Goal: Task Accomplishment & Management: Use online tool/utility

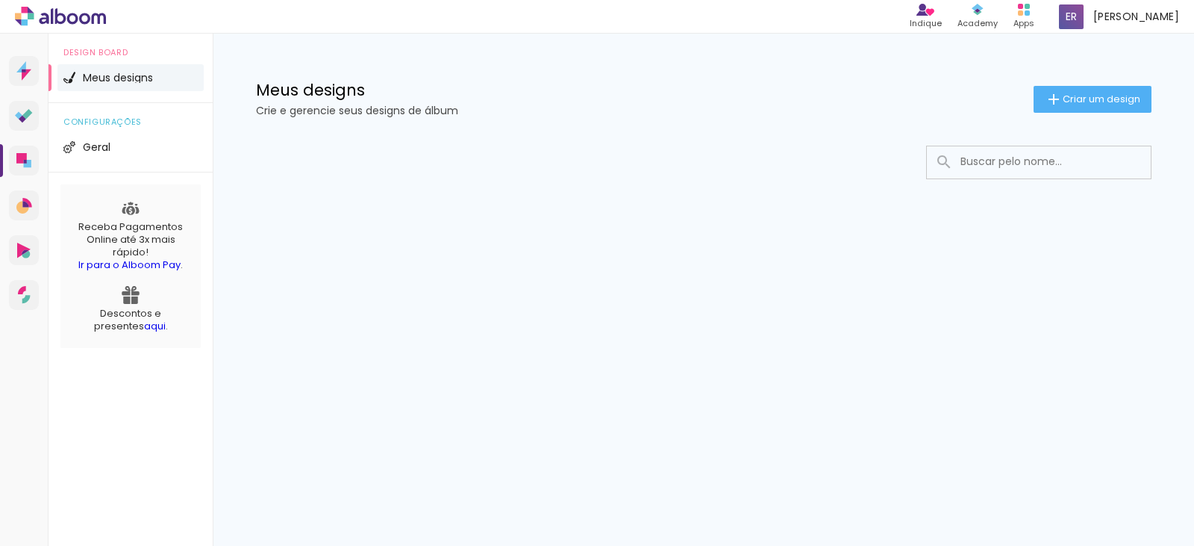
click at [1002, 169] on input at bounding box center [1059, 161] width 213 height 31
click at [157, 155] on li "Geral" at bounding box center [130, 147] width 146 height 27
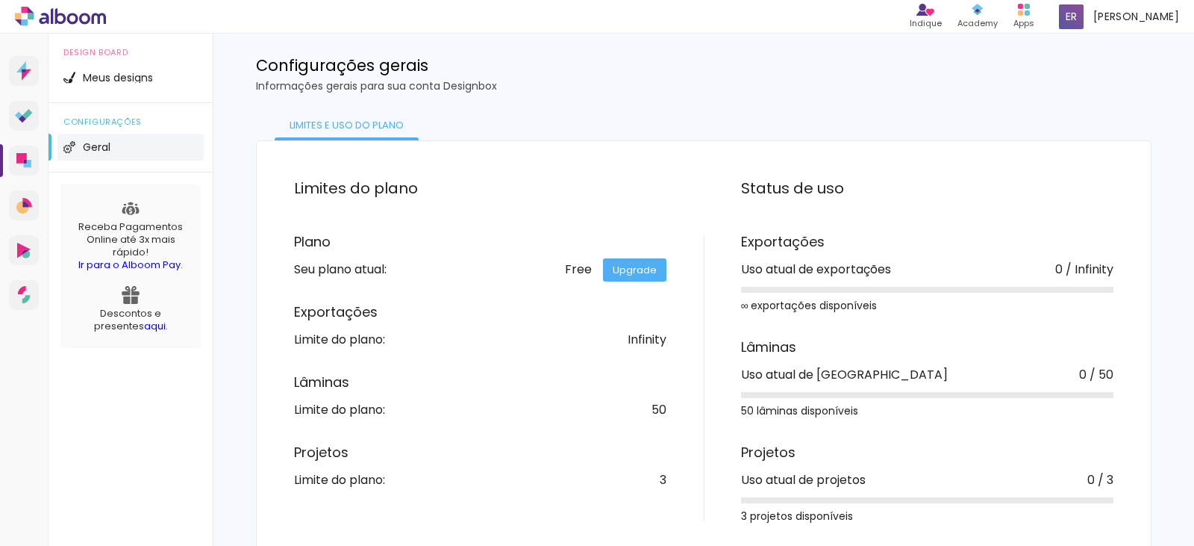
scroll to position [38, 0]
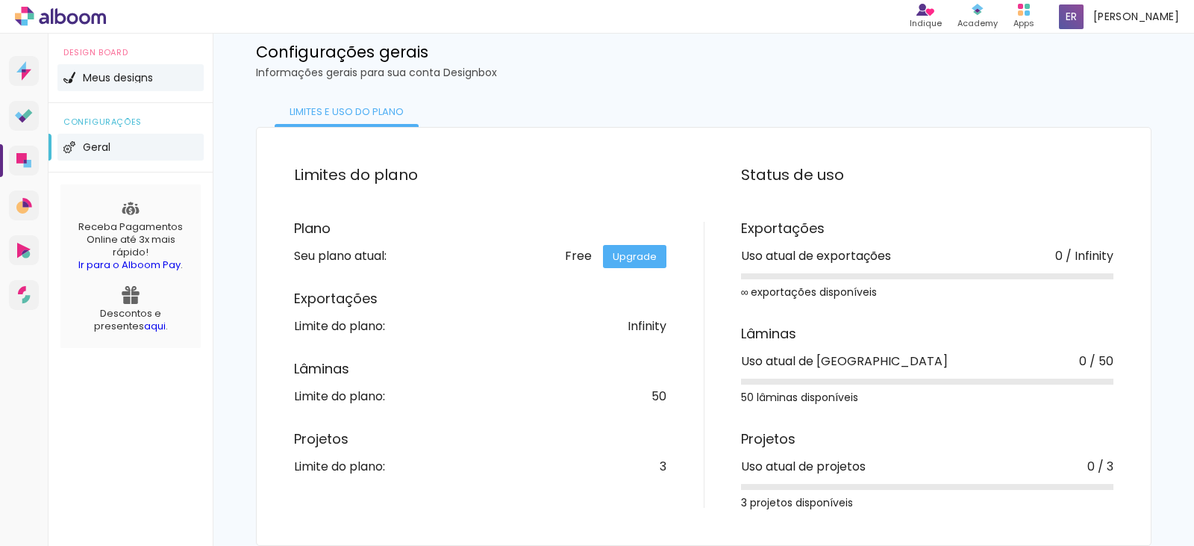
click at [124, 79] on span "Meus designs" at bounding box center [118, 77] width 70 height 10
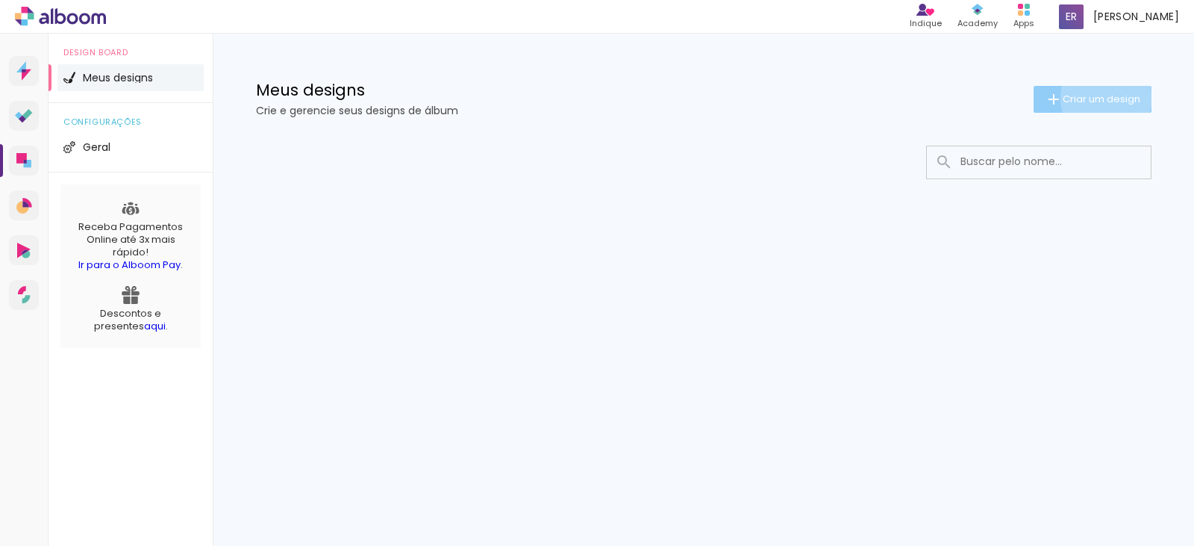
click at [1103, 98] on span "Criar um design" at bounding box center [1102, 99] width 78 height 10
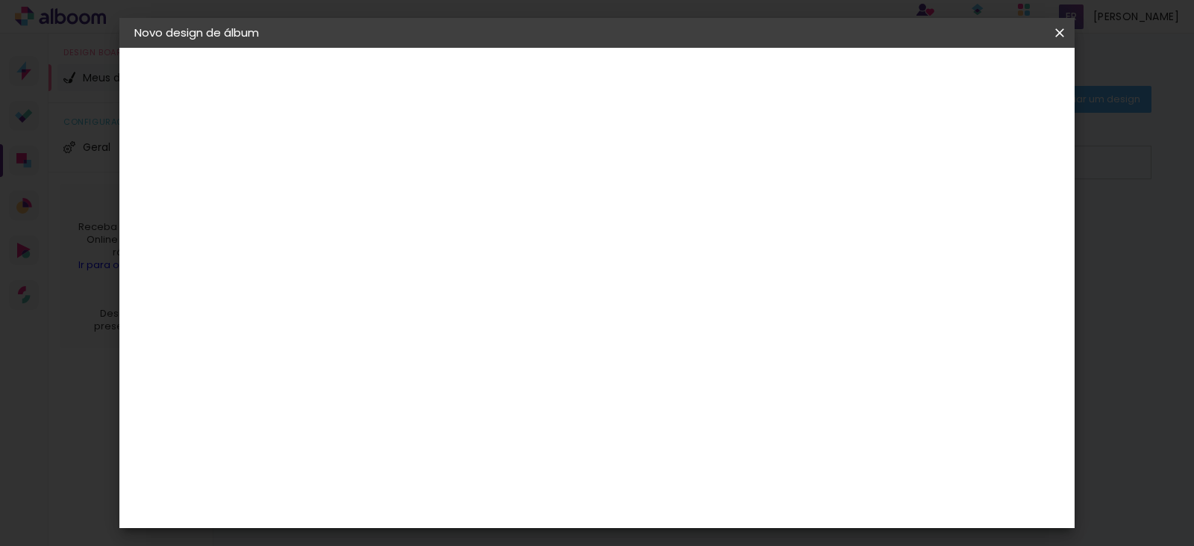
click at [378, 204] on input at bounding box center [378, 200] width 0 height 23
type input "[PERSON_NAME] 1 ano"
type paper-input "[PERSON_NAME] 1 ano"
click at [0, 0] on slot "Avançar" at bounding box center [0, 0] width 0 height 0
click at [658, 318] on paper-item "Sugerir uma encadernadora" at bounding box center [586, 311] width 143 height 39
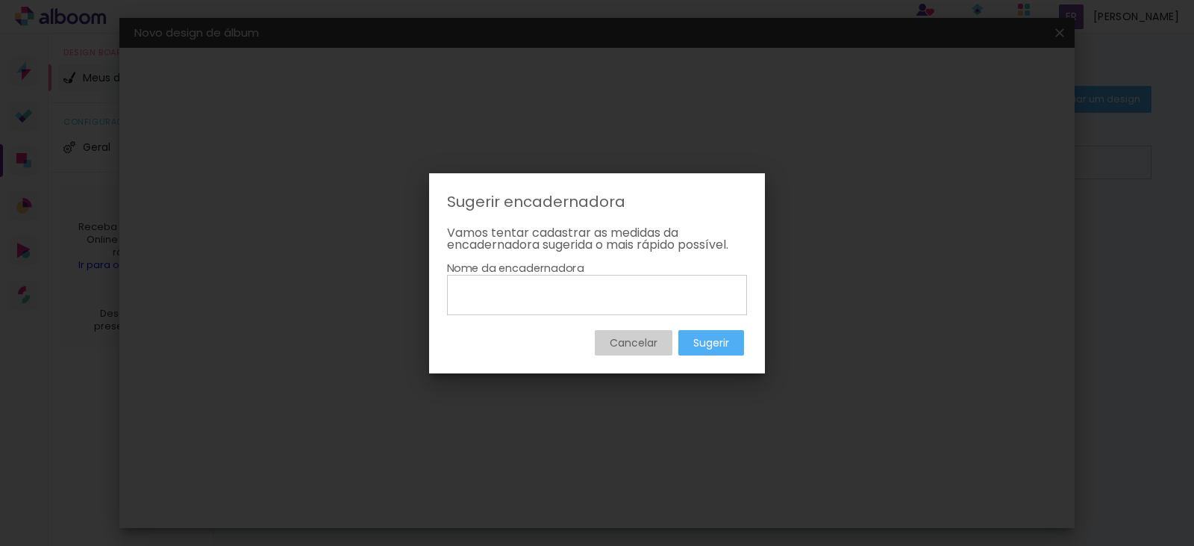
click at [585, 297] on input at bounding box center [597, 293] width 290 height 25
click at [516, 295] on input "encard albuns" at bounding box center [597, 293] width 290 height 25
type input "encart albuns"
type paper-input "encart albuns"
click at [0, 0] on slot "Sugerir" at bounding box center [0, 0] width 0 height 0
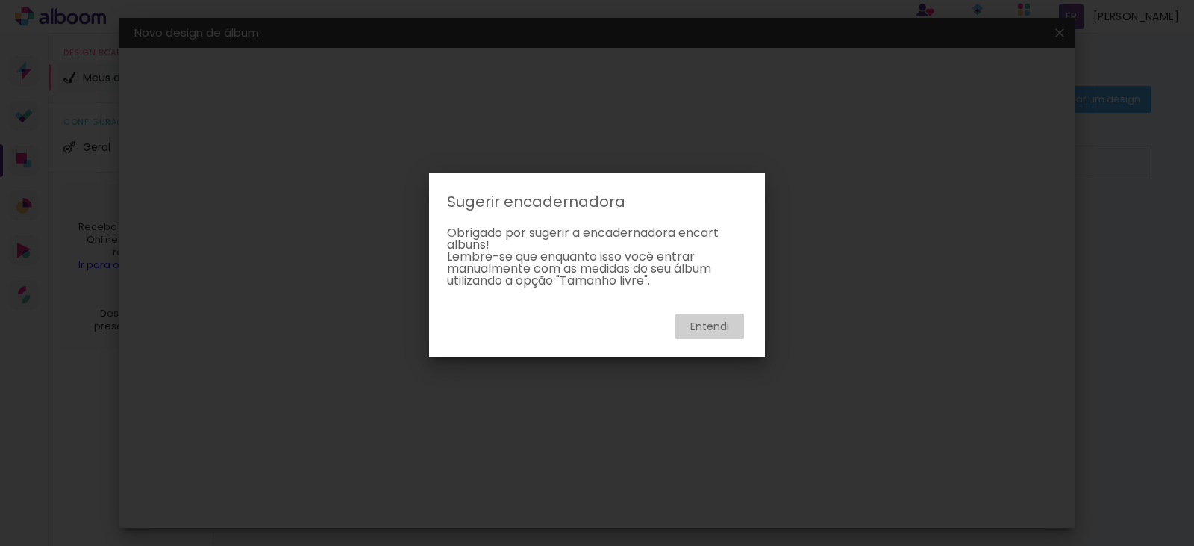
click at [0, 0] on slot "Entendi" at bounding box center [0, 0] width 0 height 0
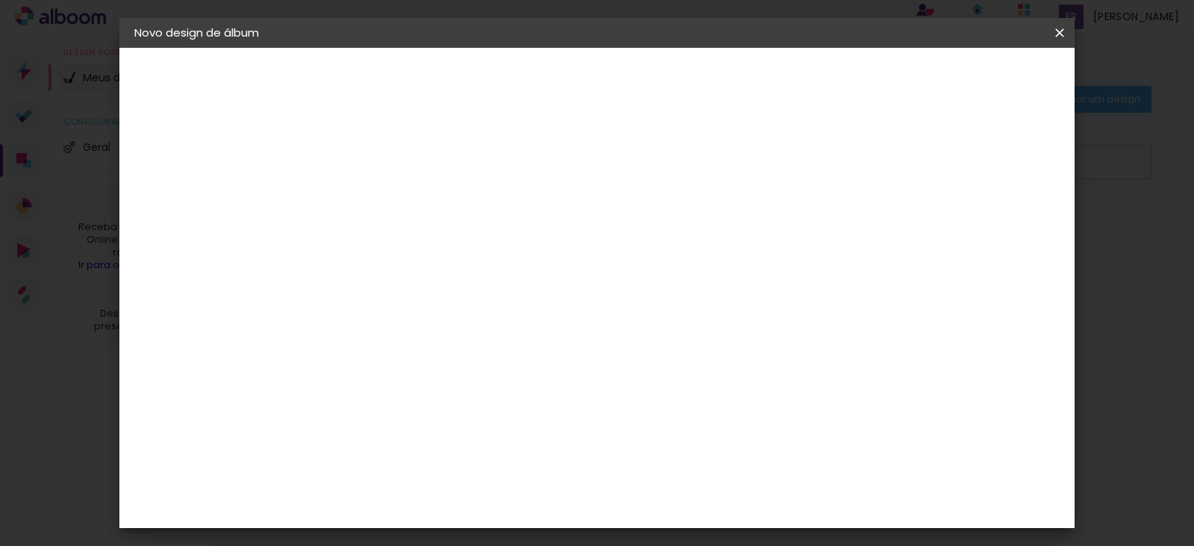
click at [404, 393] on div "Ágata" at bounding box center [387, 393] width 36 height 12
click at [413, 336] on div "3ZERO5" at bounding box center [391, 337] width 45 height 12
click at [438, 458] on div "Albumaster" at bounding box center [403, 464] width 69 height 12
click at [434, 429] on div "Álbum&Cia" at bounding box center [402, 428] width 66 height 12
click at [413, 333] on div "3ZERO5" at bounding box center [391, 337] width 45 height 12
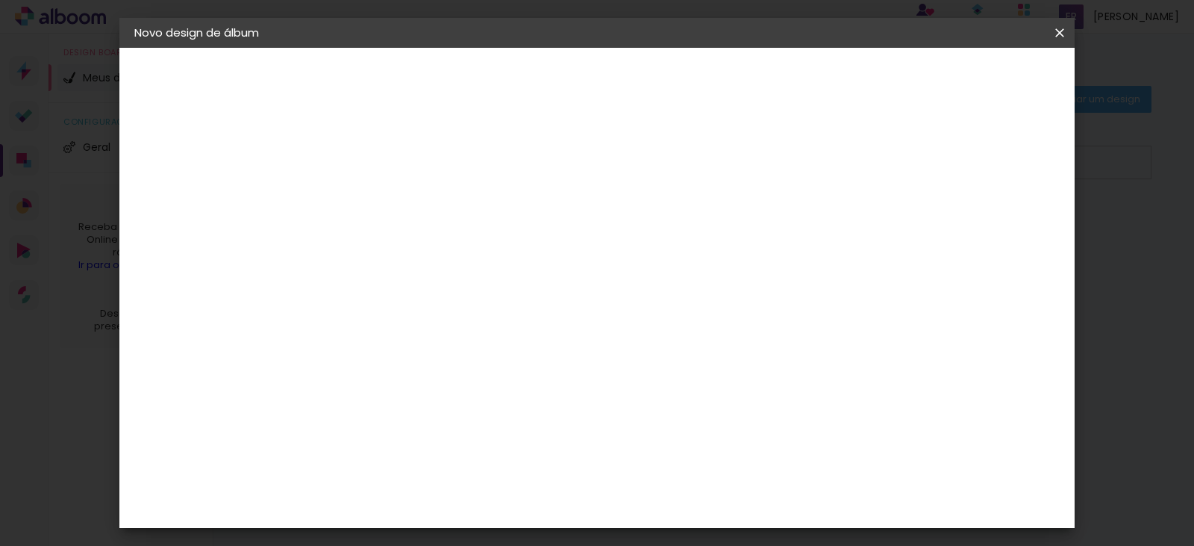
click at [438, 284] on input at bounding box center [416, 284] width 151 height 19
type input "e"
type input "p"
click at [404, 387] on div "Ágata" at bounding box center [387, 393] width 36 height 12
click at [0, 0] on slot "Avançar" at bounding box center [0, 0] width 0 height 0
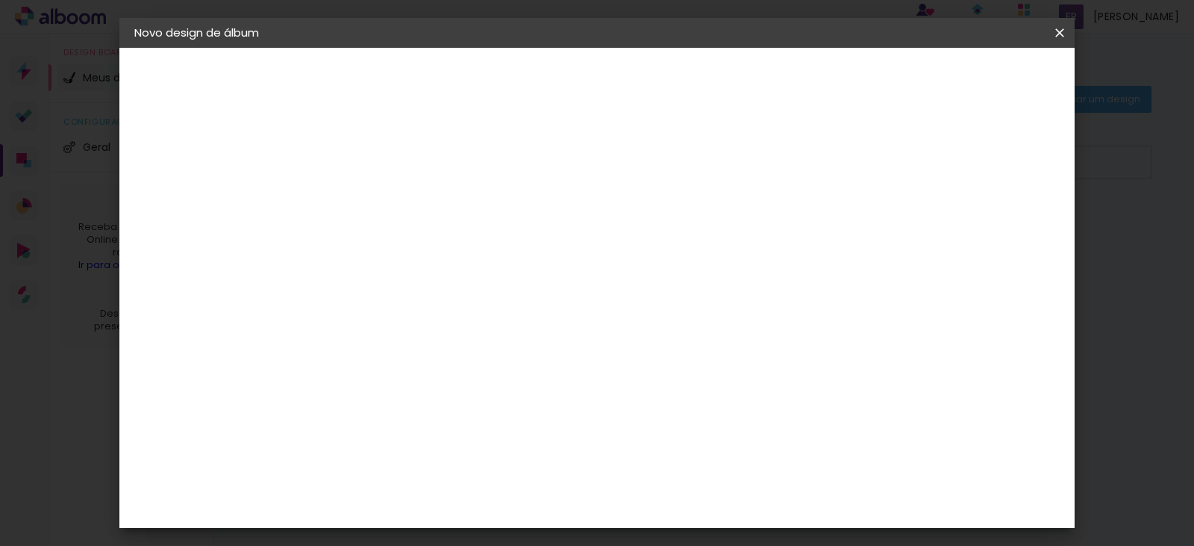
click at [454, 251] on iron-icon at bounding box center [446, 260] width 18 height 18
click at [598, 273] on paper-item "Book" at bounding box center [694, 278] width 299 height 30
type input "Book"
click at [479, 437] on span "20 × 20" at bounding box center [444, 457] width 69 height 40
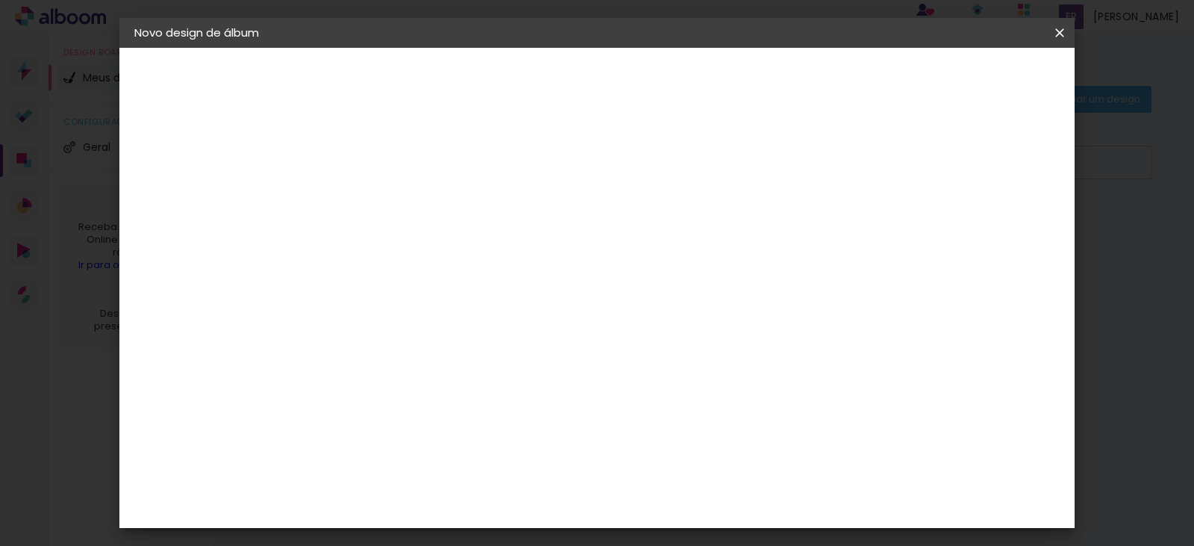
scroll to position [260, 0]
click at [0, 0] on slot "Avançar" at bounding box center [0, 0] width 0 height 0
click at [704, 161] on div at bounding box center [696, 160] width 13 height 13
type paper-checkbox "on"
click at [704, 161] on div at bounding box center [696, 160] width 13 height 13
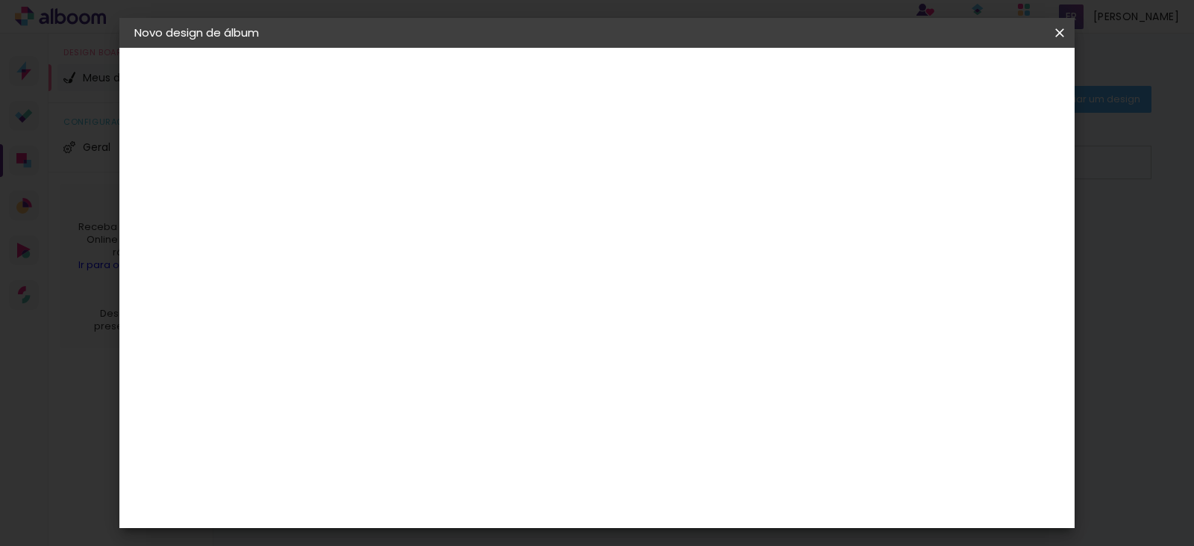
click at [704, 161] on div at bounding box center [696, 160] width 13 height 13
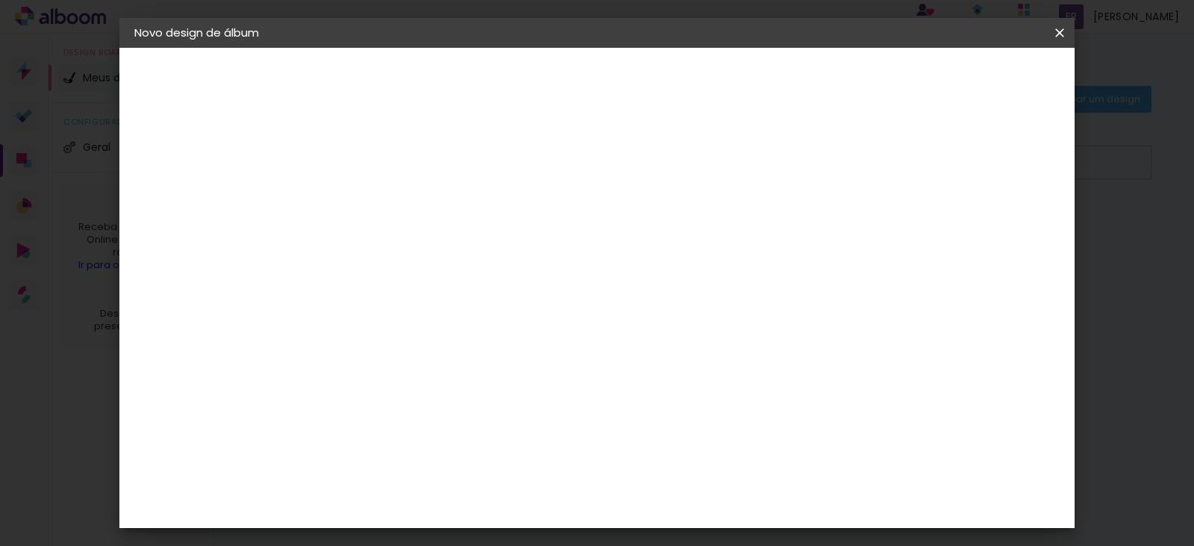
click at [704, 161] on div at bounding box center [696, 160] width 13 height 13
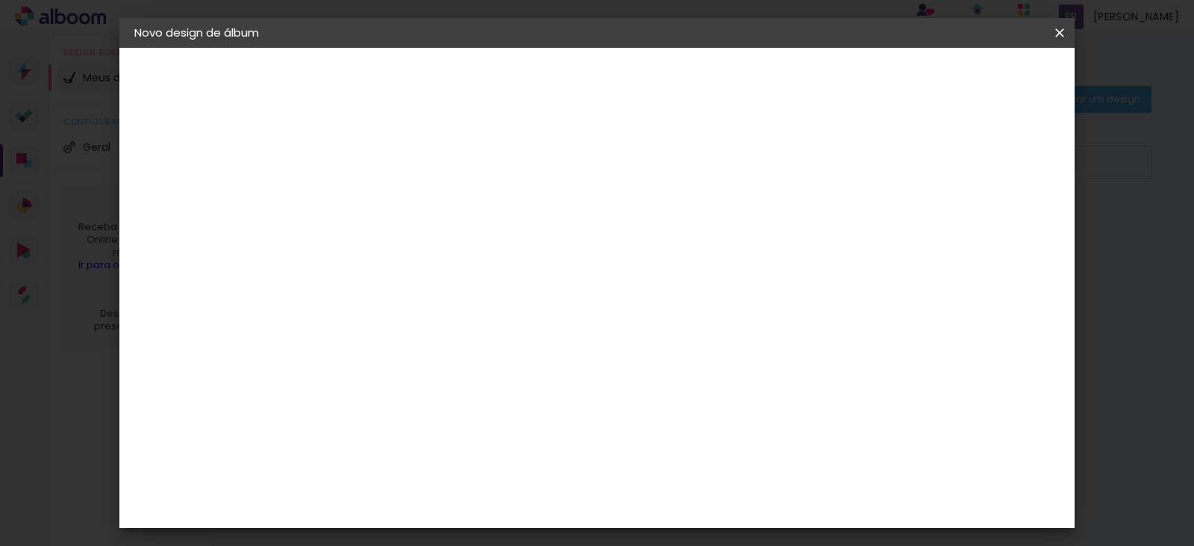
click at [704, 161] on div at bounding box center [696, 160] width 13 height 13
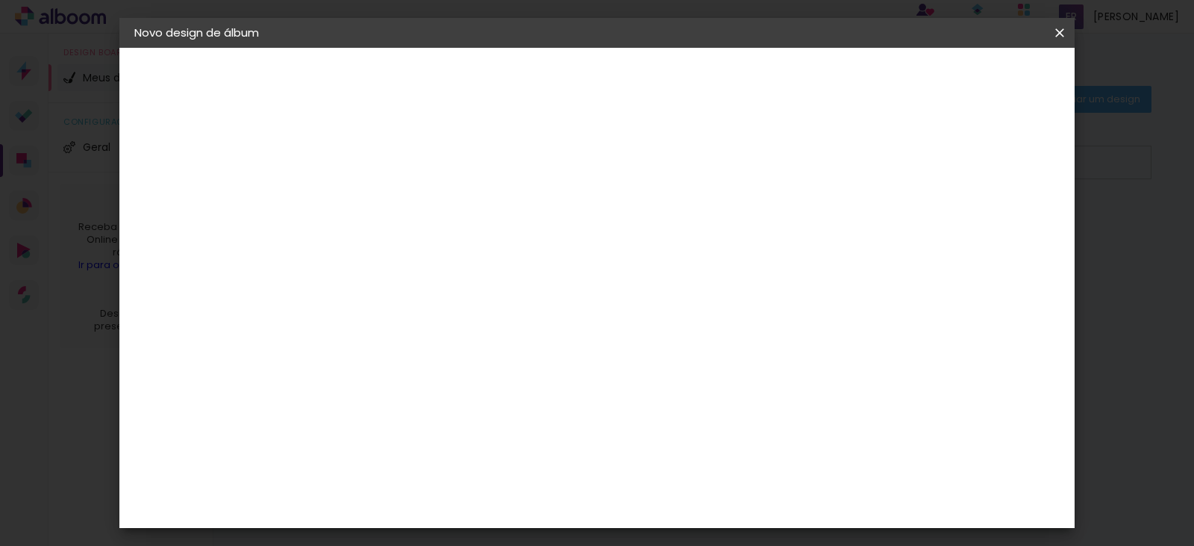
click at [704, 161] on div at bounding box center [696, 160] width 13 height 13
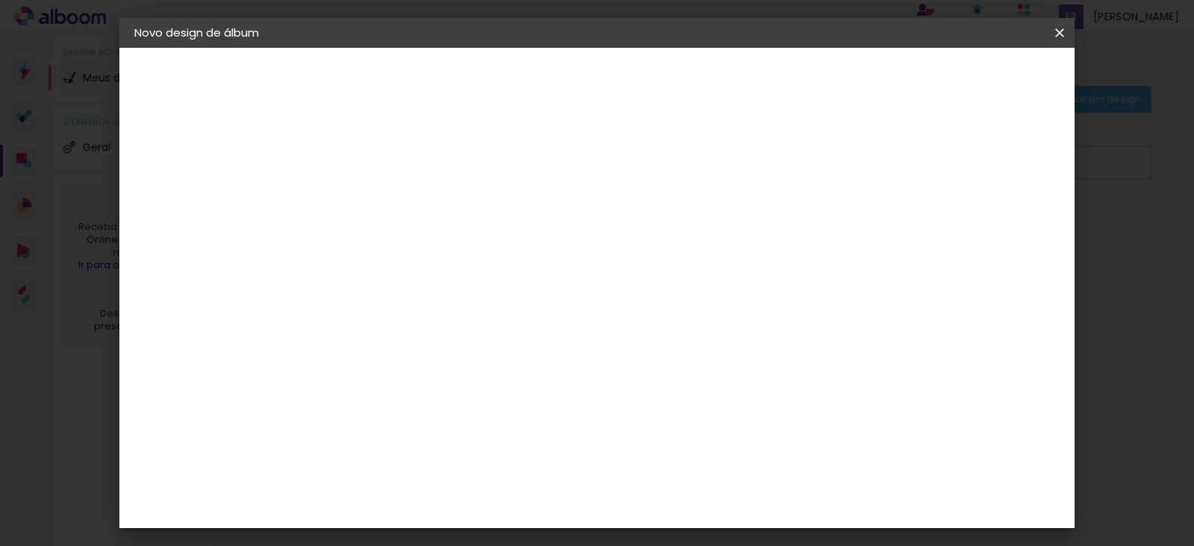
click at [788, 81] on span "Iniciar design" at bounding box center [754, 79] width 68 height 10
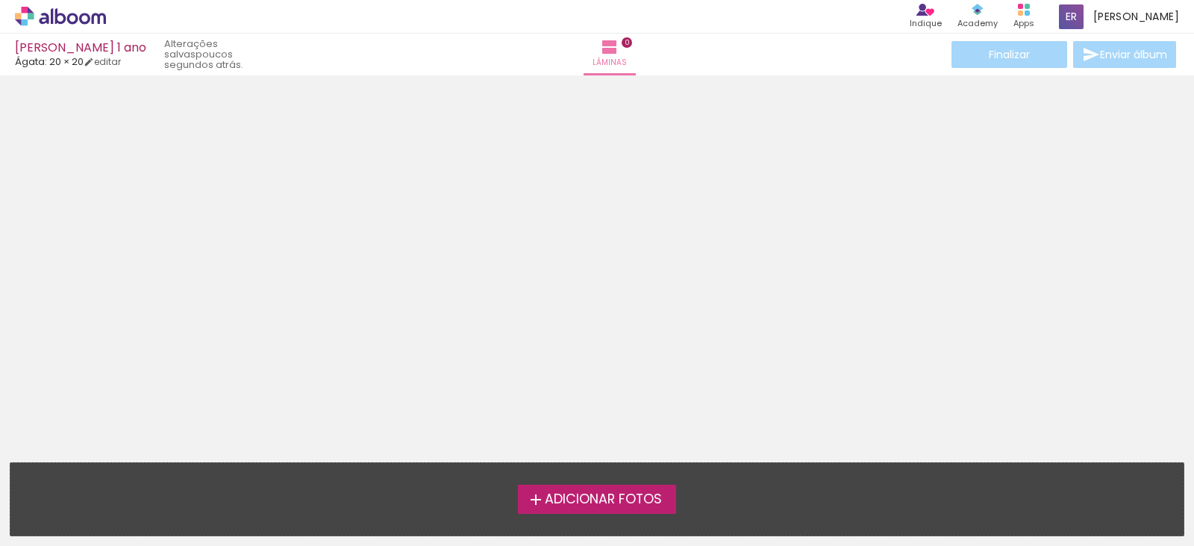
click at [601, 496] on span "Adicionar Fotos" at bounding box center [603, 499] width 117 height 13
click at [0, 0] on input "file" at bounding box center [0, 0] width 0 height 0
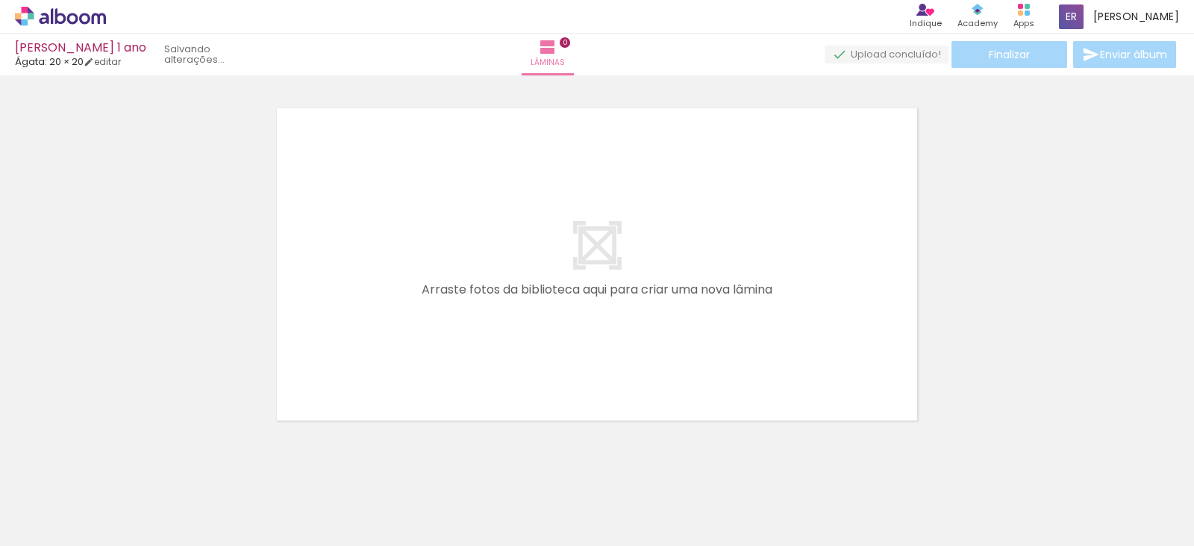
scroll to position [19, 0]
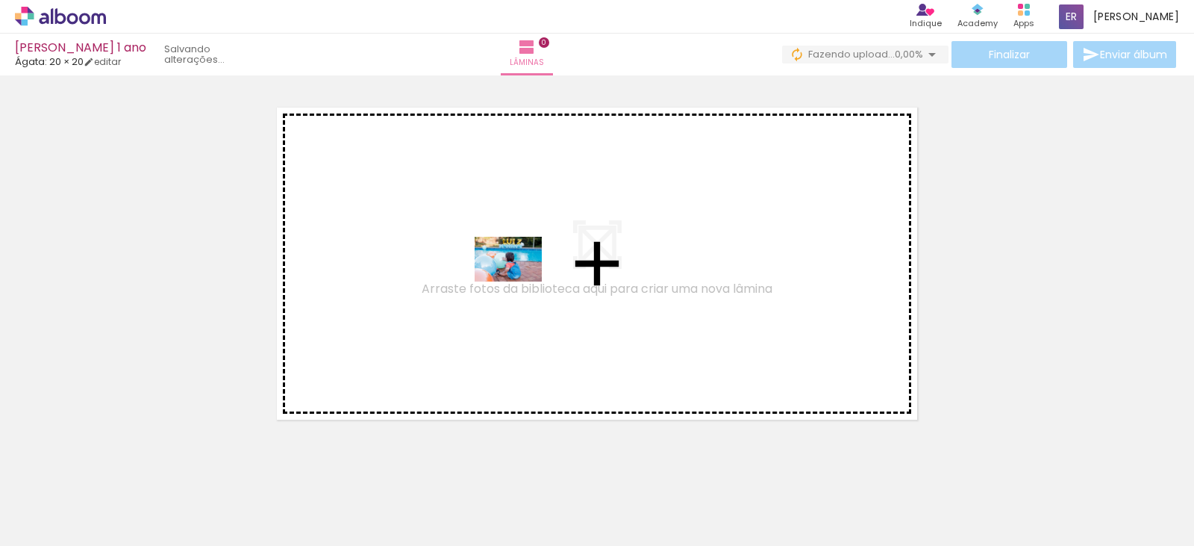
drag, startPoint x: 172, startPoint y: 499, endPoint x: 519, endPoint y: 281, distance: 410.0
click at [519, 281] on quentale-workspace at bounding box center [597, 273] width 1194 height 546
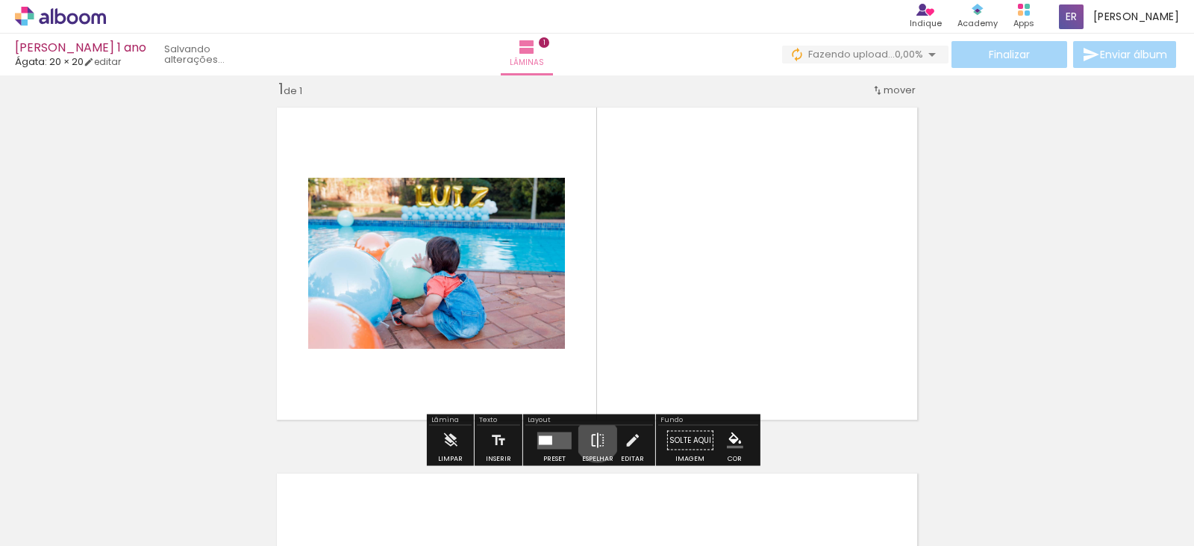
click at [593, 440] on iron-icon at bounding box center [598, 440] width 16 height 30
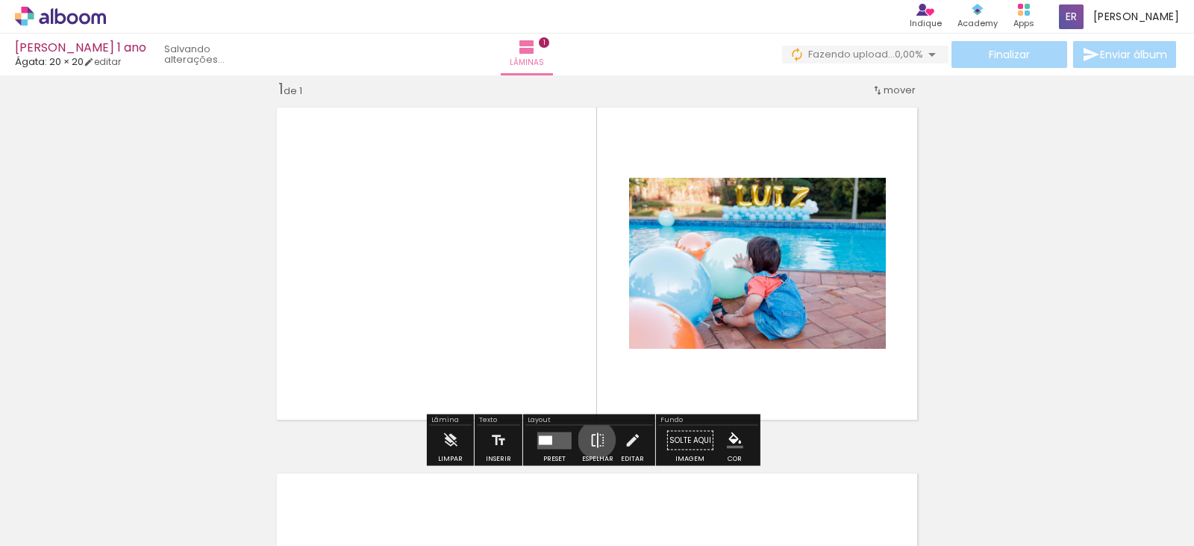
click at [593, 440] on iron-icon at bounding box center [598, 440] width 16 height 30
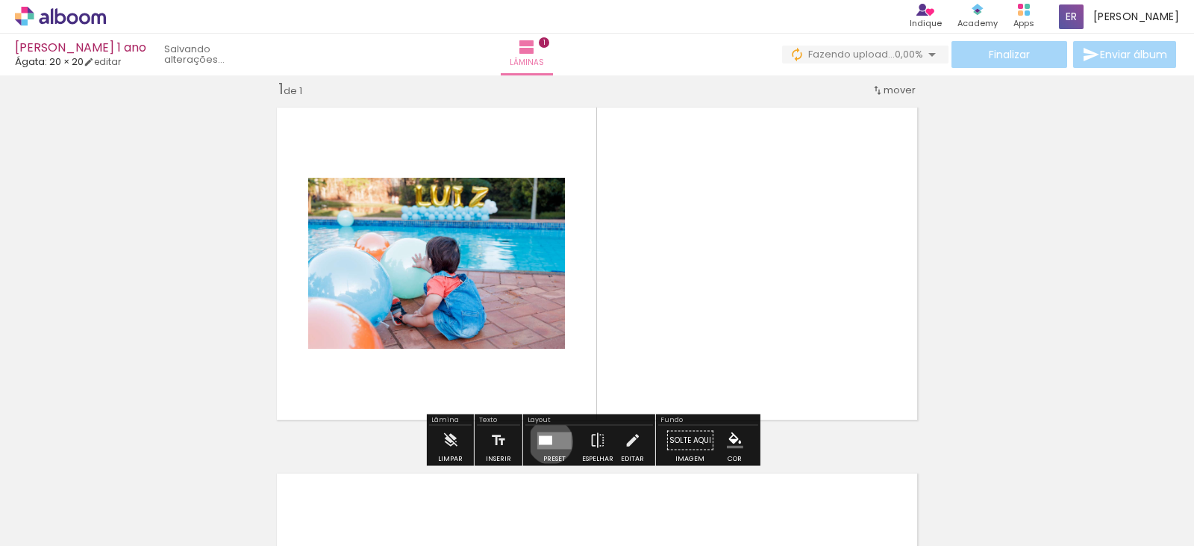
click at [547, 441] on div at bounding box center [545, 439] width 13 height 9
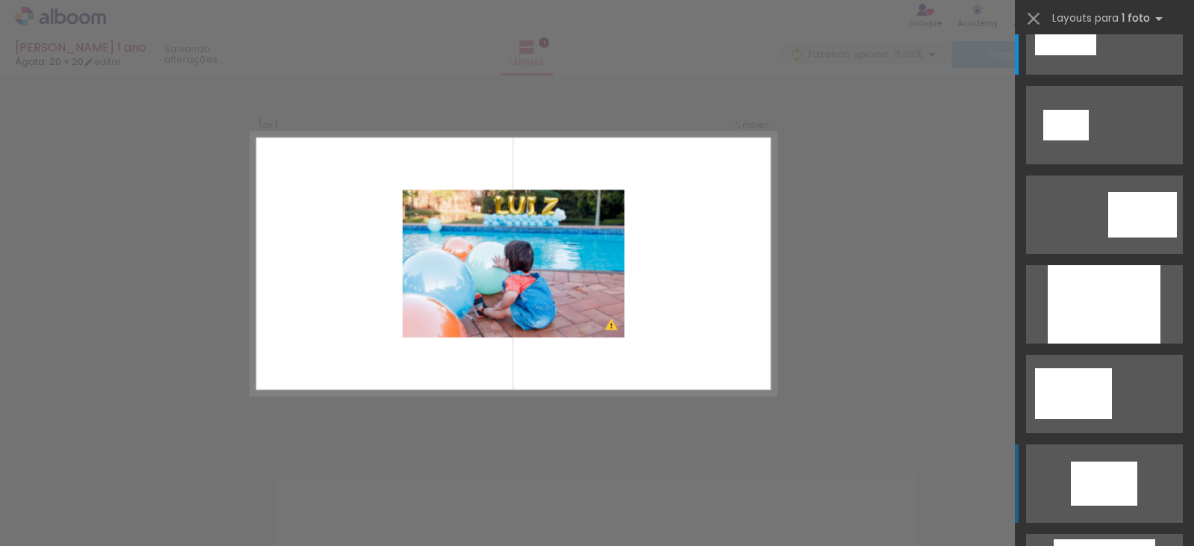
scroll to position [75, 0]
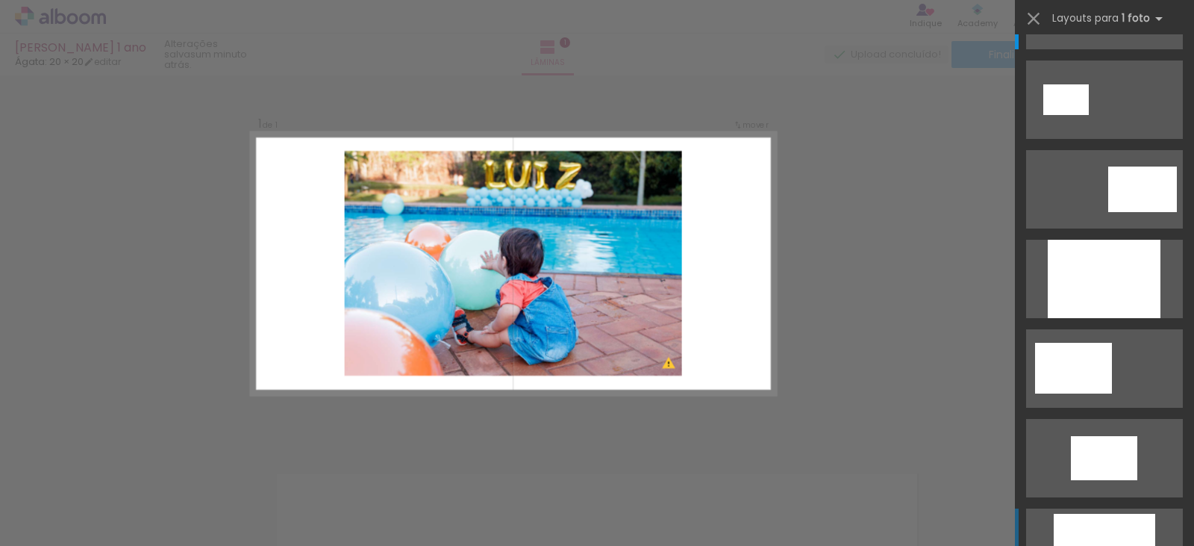
click at [1099, 523] on div at bounding box center [1104, 546] width 101 height 67
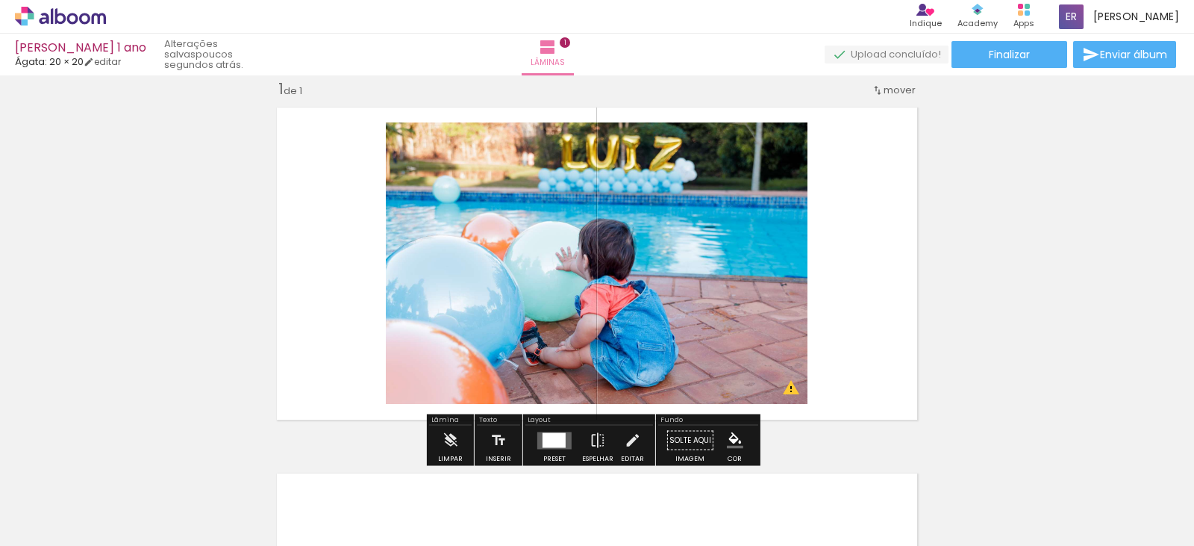
click at [130, 475] on div at bounding box center [150, 495] width 74 height 49
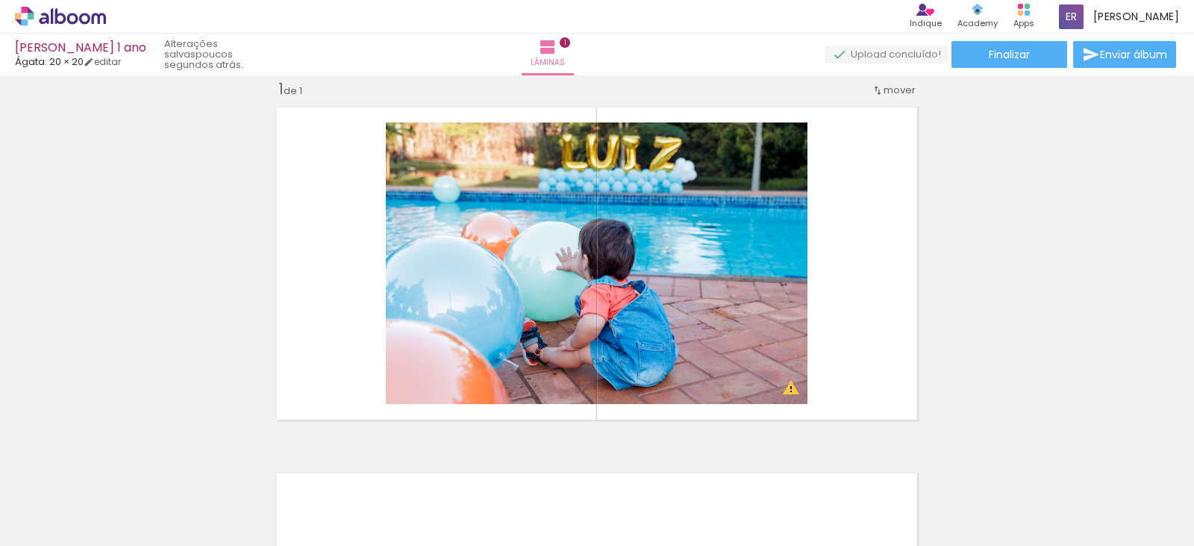
click at [120, 464] on iron-icon at bounding box center [117, 465] width 16 height 16
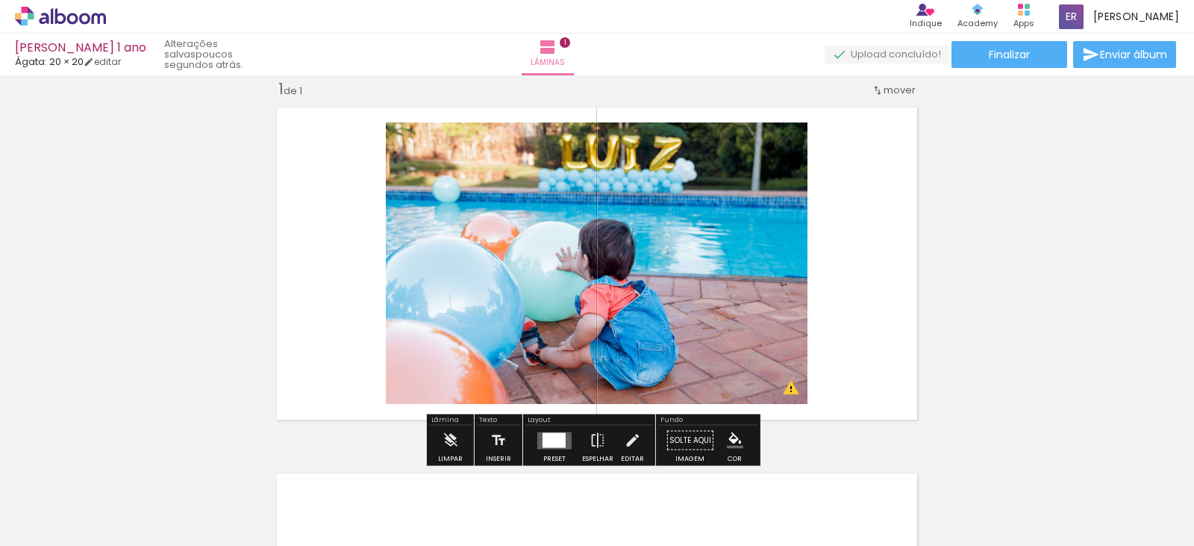
click at [126, 473] on paper-icon-button at bounding box center [116, 465] width 19 height 19
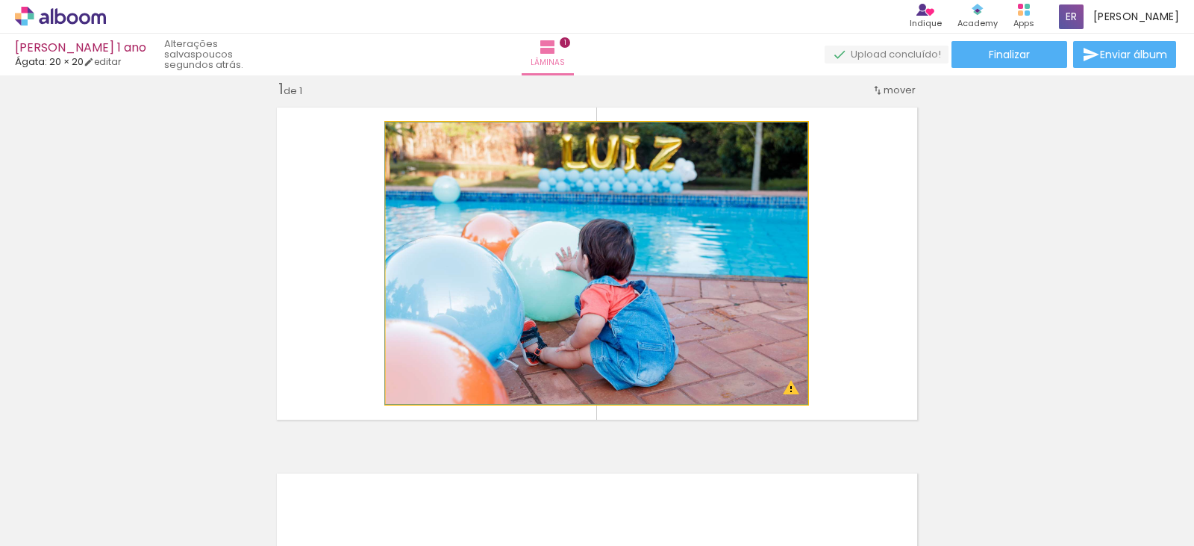
drag, startPoint x: 622, startPoint y: 234, endPoint x: 543, endPoint y: 262, distance: 84.7
click at [543, 262] on quentale-photo at bounding box center [597, 262] width 422 height 281
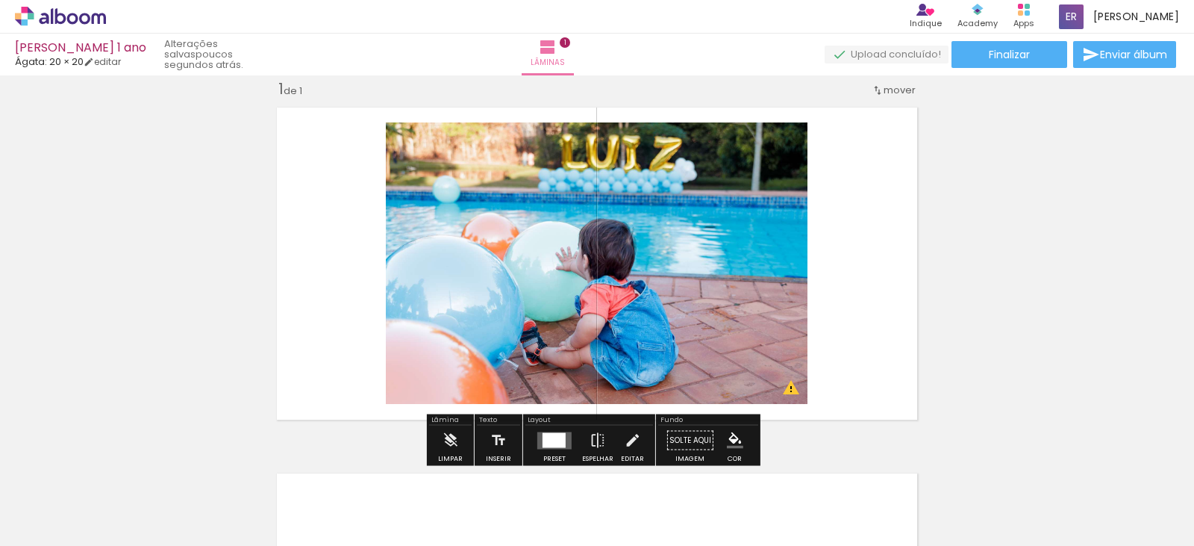
click at [146, 502] on div at bounding box center [150, 495] width 74 height 49
click at [120, 472] on iron-icon at bounding box center [117, 465] width 16 height 16
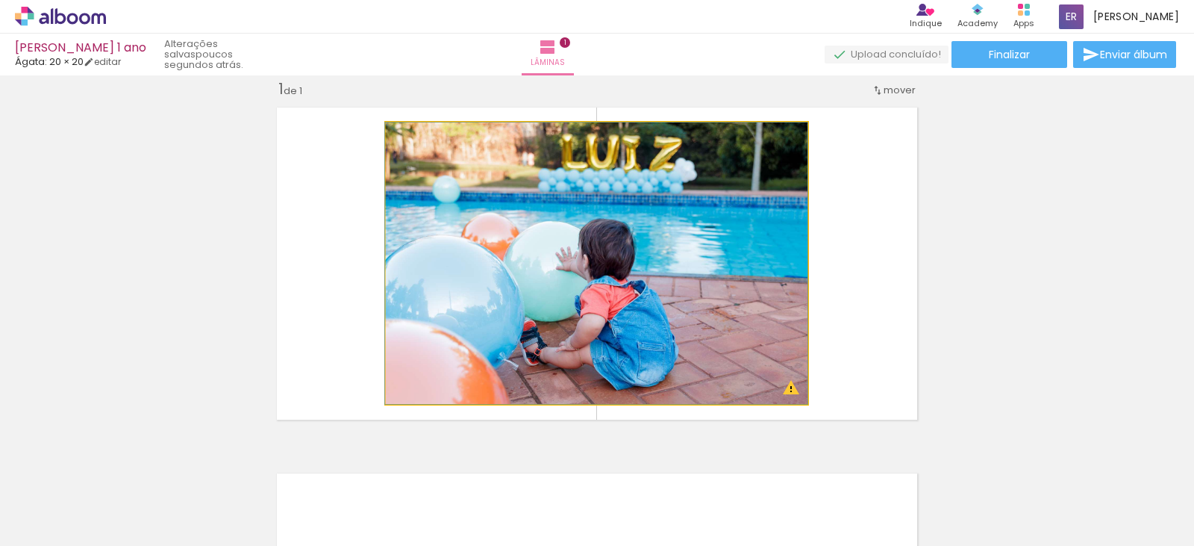
click at [646, 240] on quentale-photo at bounding box center [597, 262] width 422 height 281
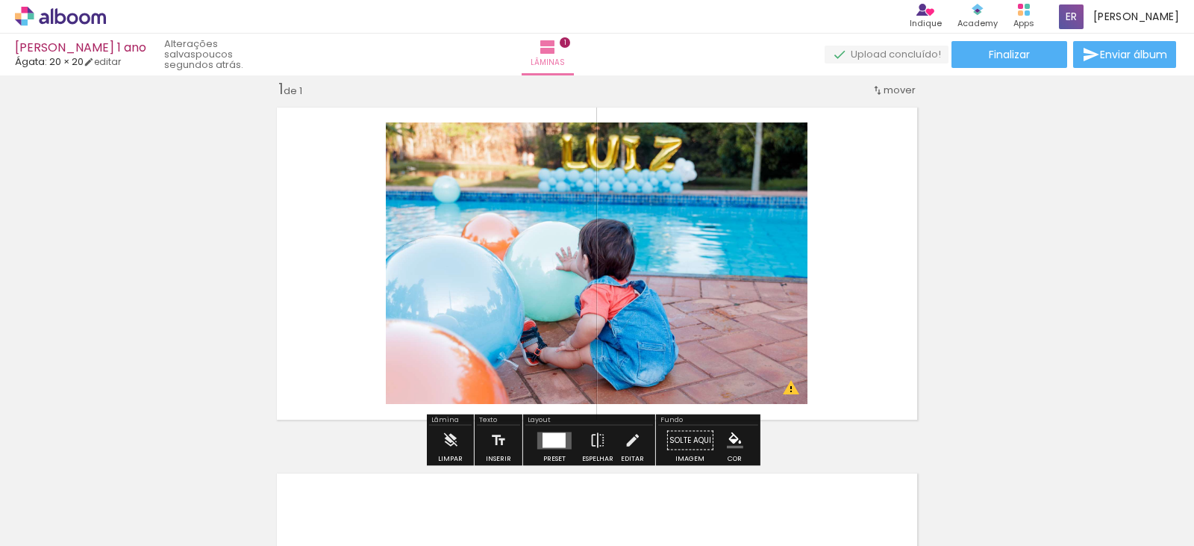
click at [557, 443] on div at bounding box center [554, 439] width 23 height 15
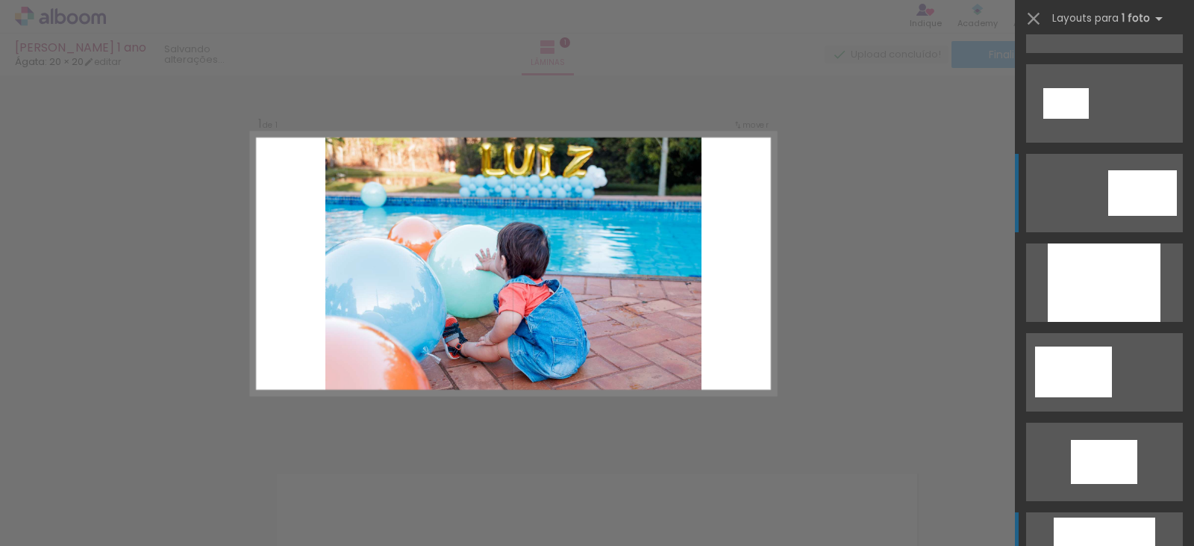
scroll to position [0, 0]
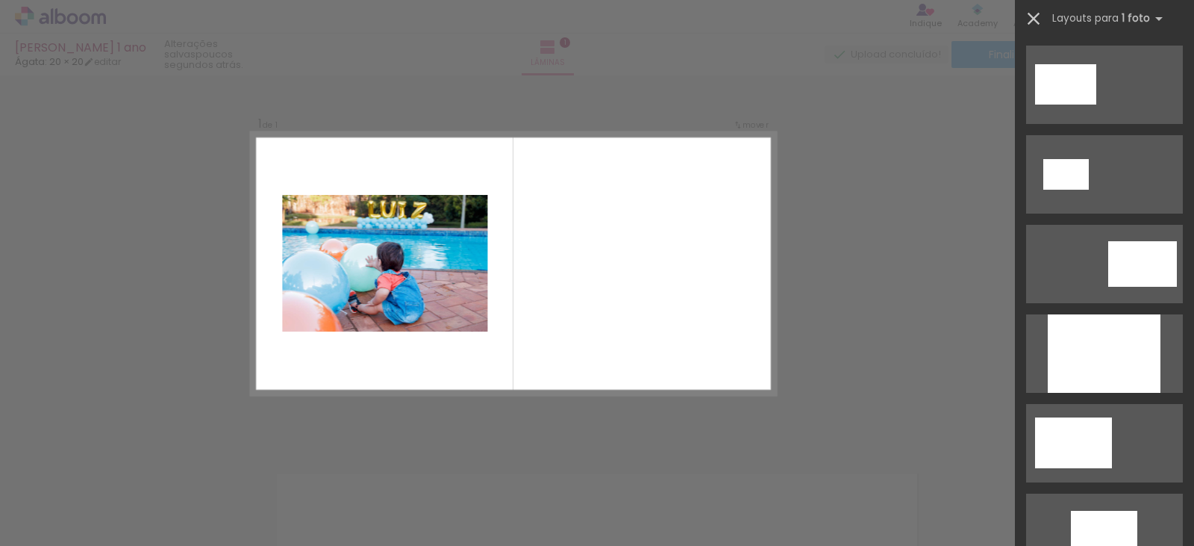
click at [1035, 18] on iron-icon at bounding box center [1033, 18] width 21 height 21
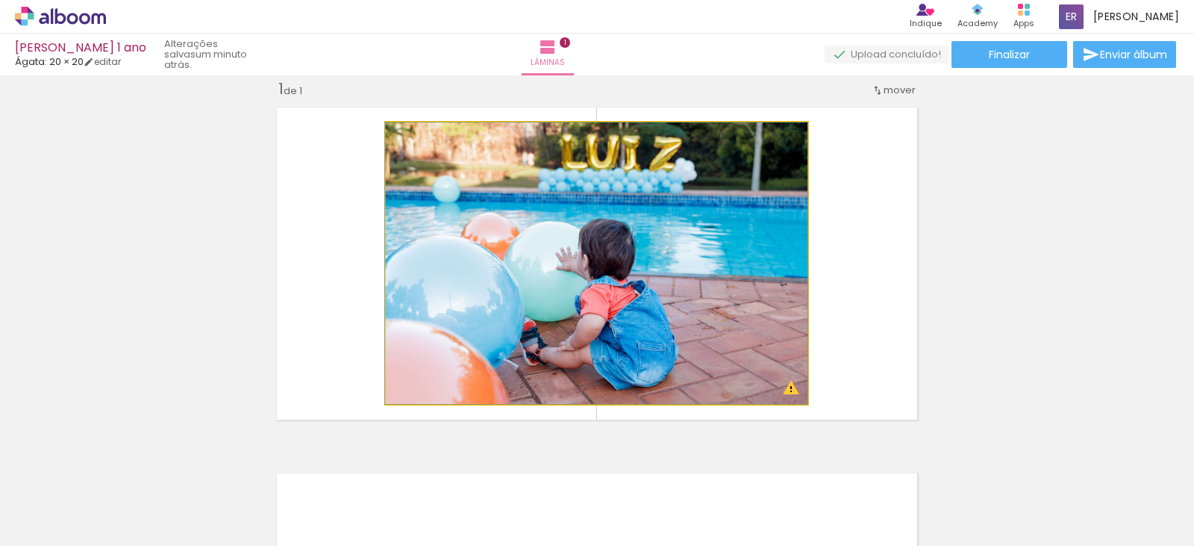
drag, startPoint x: 690, startPoint y: 228, endPoint x: 468, endPoint y: 229, distance: 221.7
click at [468, 229] on quentale-photo at bounding box center [597, 262] width 422 height 281
click at [394, 137] on iron-icon at bounding box center [401, 138] width 15 height 15
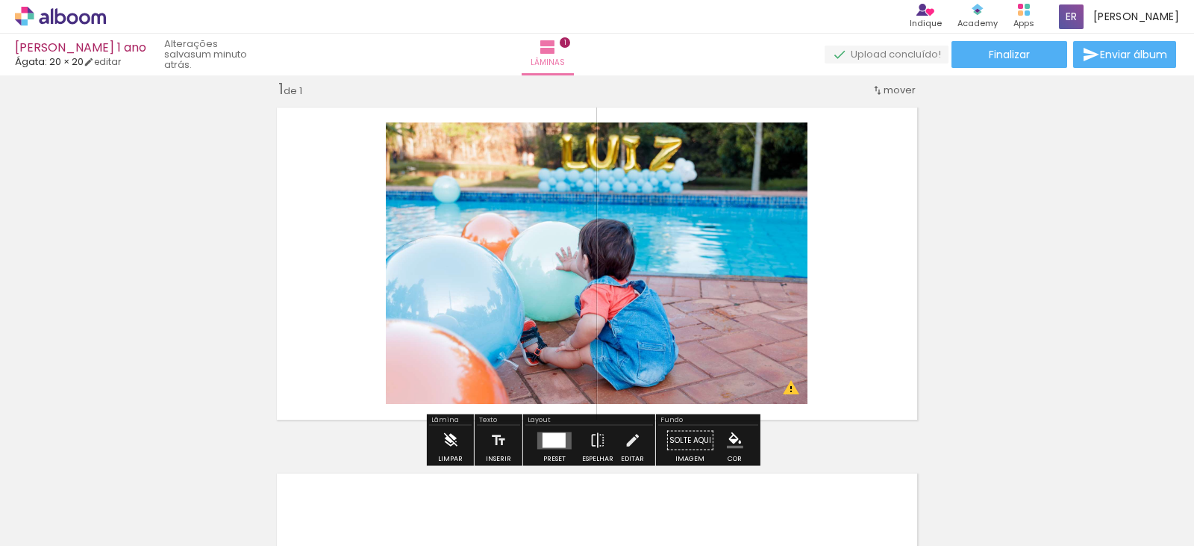
click at [449, 437] on iron-icon at bounding box center [450, 440] width 16 height 30
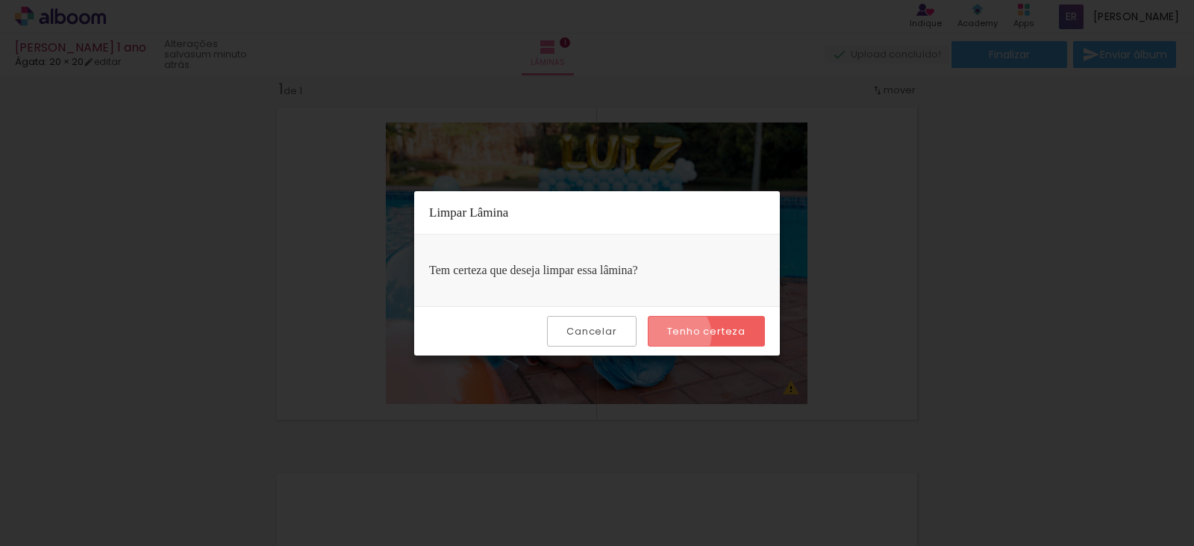
click at [0, 0] on slot "Tenho certeza" at bounding box center [0, 0] width 0 height 0
click at [0, 0] on slot "Cancelar" at bounding box center [0, 0] width 0 height 0
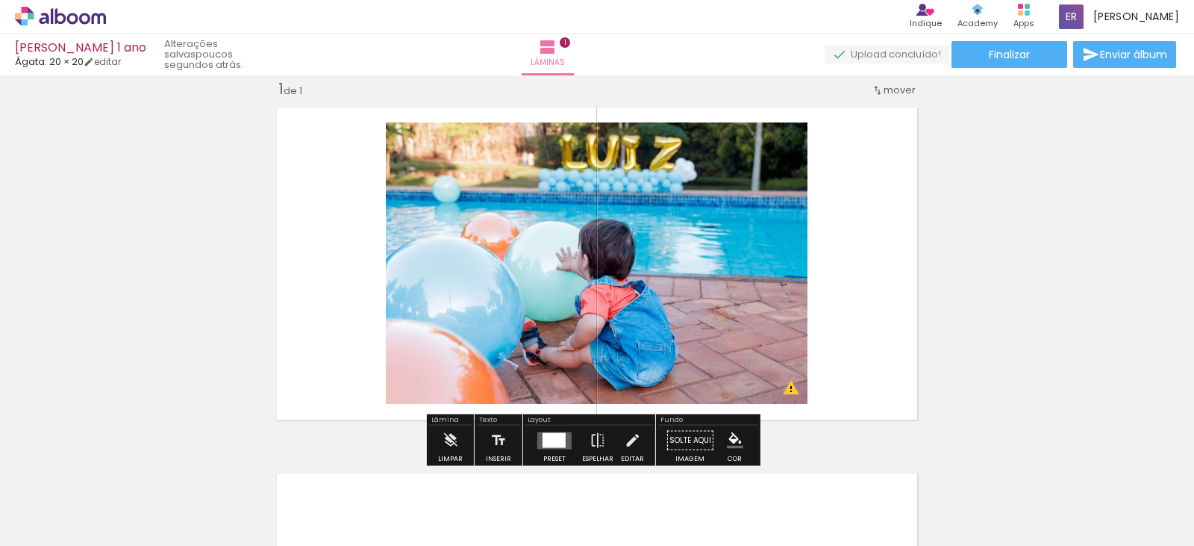
click at [538, 308] on quentale-photo at bounding box center [597, 262] width 422 height 281
click at [455, 427] on iron-icon at bounding box center [450, 440] width 16 height 30
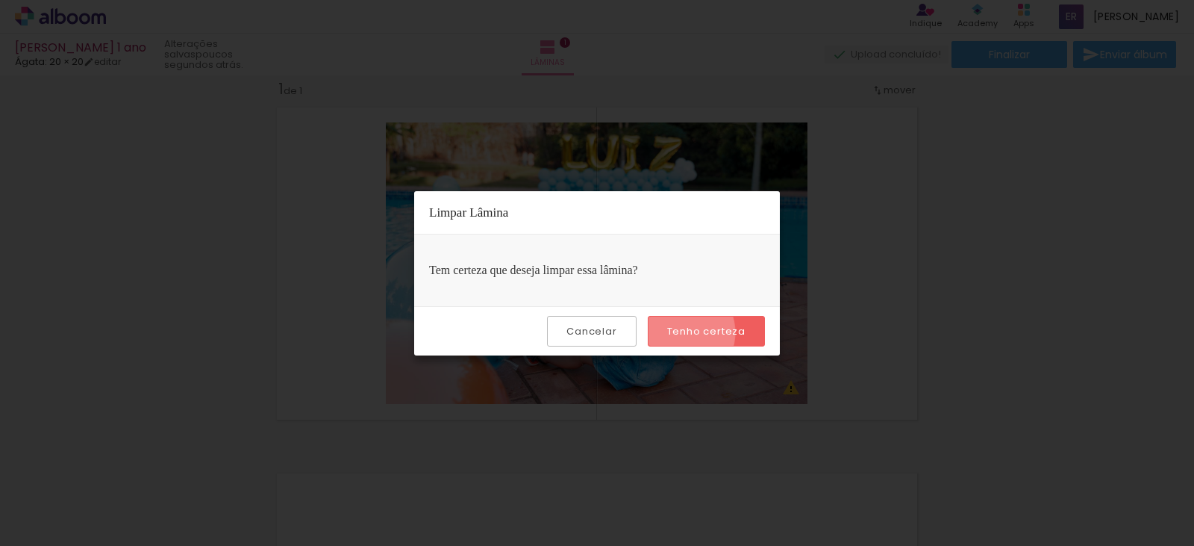
click at [0, 0] on slot "Tenho certeza" at bounding box center [0, 0] width 0 height 0
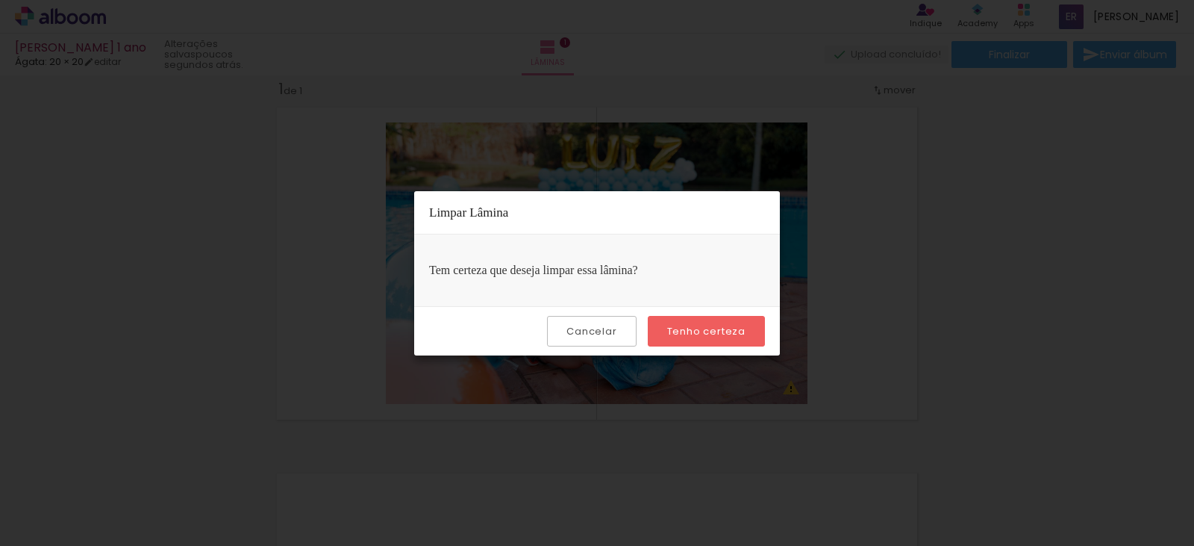
click at [451, 88] on iron-overlay-backdrop at bounding box center [597, 273] width 1194 height 546
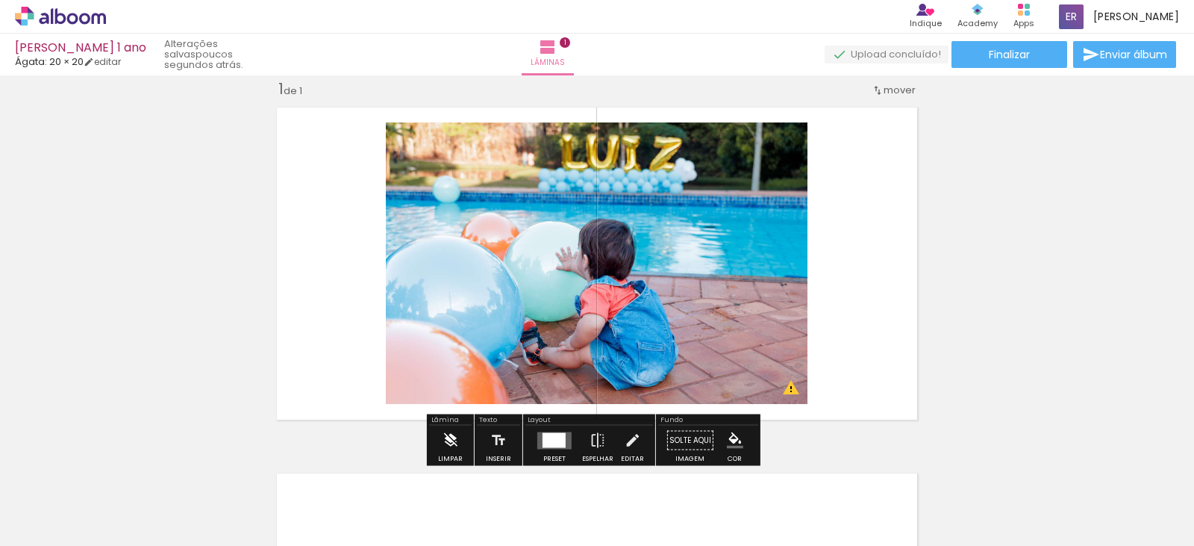
click at [453, 437] on iron-icon at bounding box center [450, 440] width 16 height 30
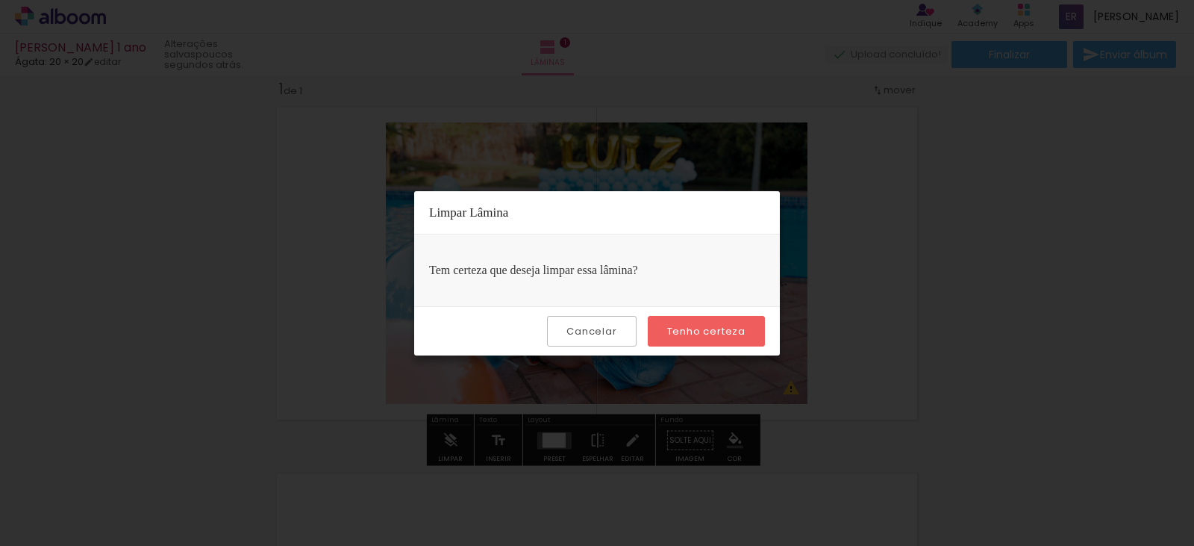
click at [0, 0] on slot "Tenho certeza" at bounding box center [0, 0] width 0 height 0
